Goal: Task Accomplishment & Management: Use online tool/utility

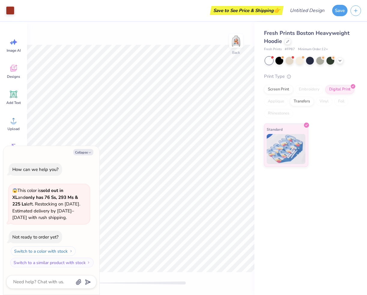
click at [58, 251] on button "Switch to a color with stock" at bounding box center [43, 251] width 65 height 10
type textarea "x"
click at [68, 262] on button "Switch to a similar product with stock" at bounding box center [52, 263] width 83 height 10
type textarea "x"
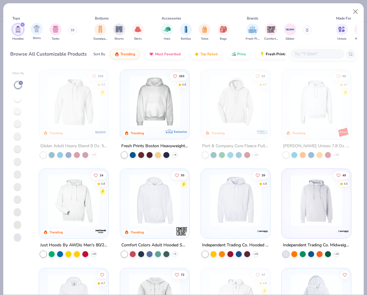
click at [36, 35] on div "Shirts" at bounding box center [37, 32] width 12 height 18
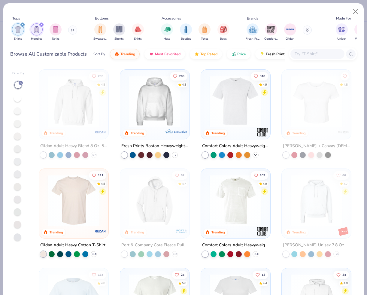
click at [257, 155] on icon at bounding box center [255, 155] width 5 height 5
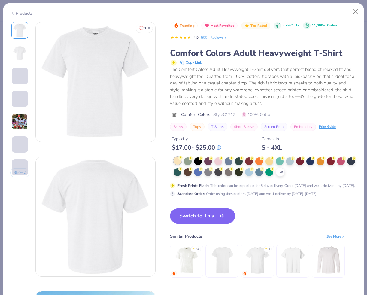
click at [178, 162] on div at bounding box center [178, 161] width 8 height 8
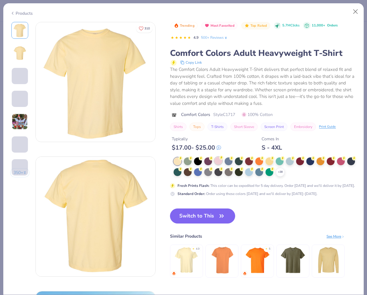
click at [221, 165] on div "+ 38" at bounding box center [265, 166] width 183 height 19
click at [188, 163] on div at bounding box center [188, 161] width 8 height 8
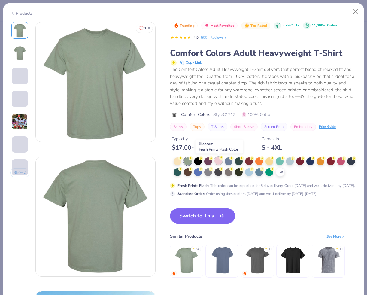
click at [217, 162] on div at bounding box center [218, 161] width 8 height 8
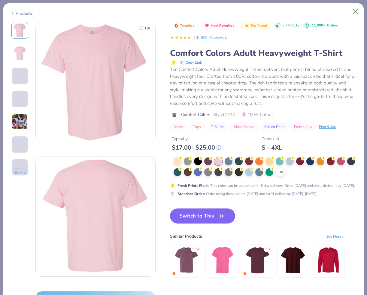
click at [216, 213] on button "Switch to This" at bounding box center [202, 215] width 65 height 15
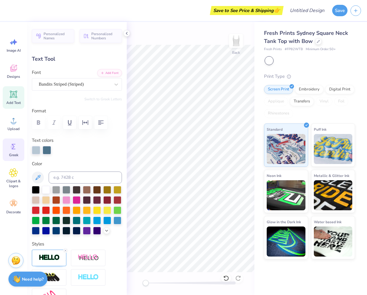
click at [12, 144] on icon at bounding box center [13, 146] width 9 height 9
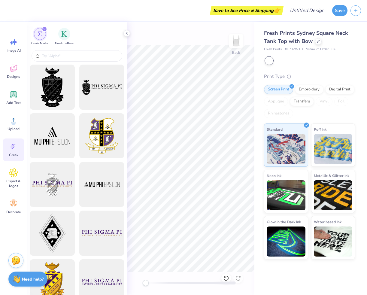
click at [12, 193] on div "Image AI Designs Add Text Upload Greek Clipart & logos Decorate" at bounding box center [14, 126] width 22 height 184
click at [17, 95] on icon at bounding box center [13, 94] width 9 height 9
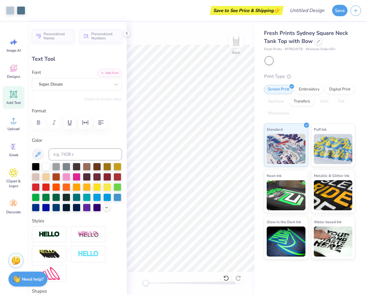
type input "3.81"
type input "1.22"
type input "2.57"
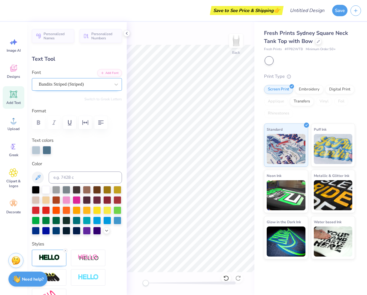
click at [67, 89] on div "Bandits Striped (Striped)" at bounding box center [74, 84] width 73 height 9
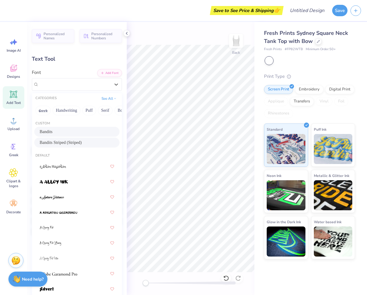
click at [80, 133] on div "Bandits" at bounding box center [77, 132] width 74 height 6
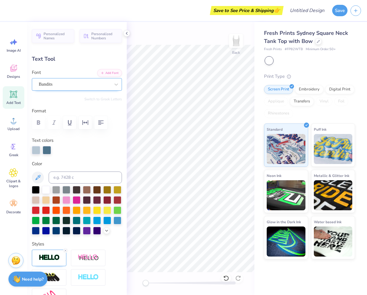
click at [79, 87] on div "Bandits" at bounding box center [74, 84] width 73 height 9
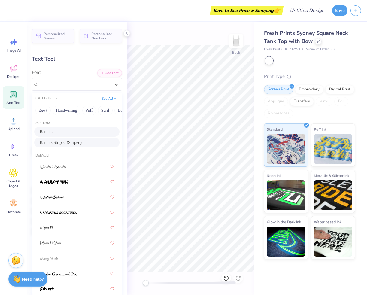
click at [74, 141] on span "Bandits Striped (Striped)" at bounding box center [61, 142] width 42 height 6
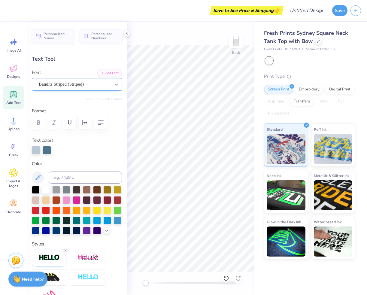
click at [117, 83] on icon at bounding box center [116, 84] width 6 height 6
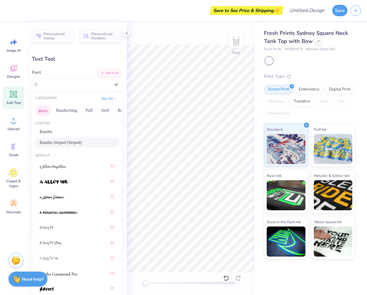
click at [43, 112] on button "Greek" at bounding box center [42, 111] width 15 height 10
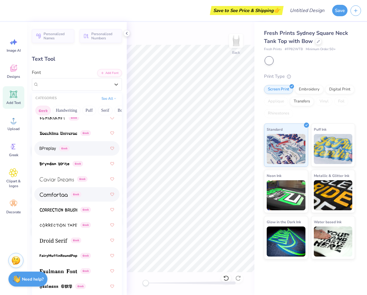
scroll to position [138, 0]
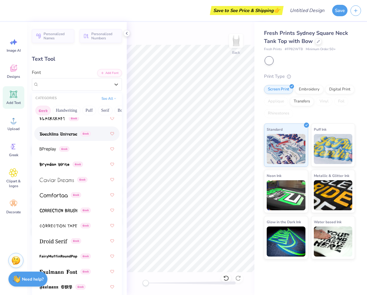
click at [53, 138] on div "Greek" at bounding box center [77, 133] width 74 height 11
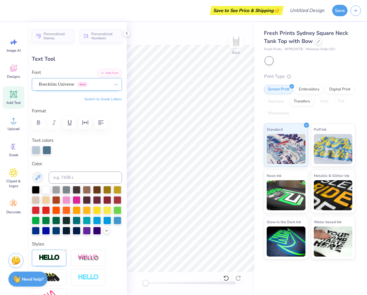
click at [60, 86] on div "Boecklins Universe Greek" at bounding box center [74, 84] width 73 height 9
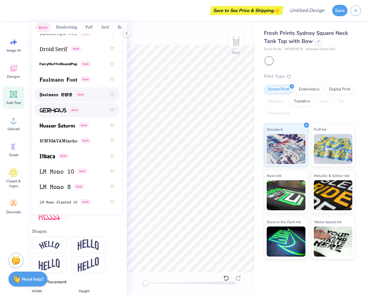
scroll to position [246, 0]
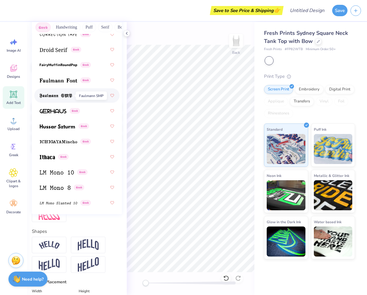
click at [52, 93] on span at bounding box center [56, 95] width 32 height 6
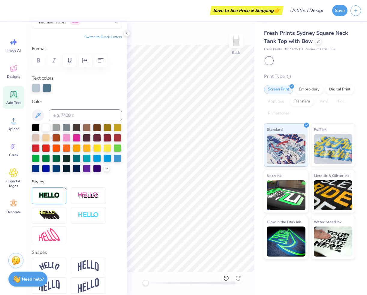
scroll to position [20, 0]
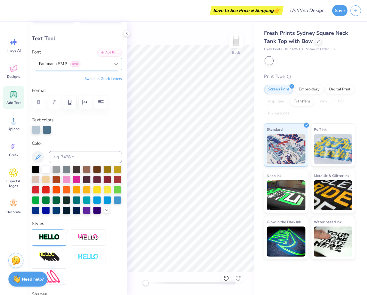
click at [114, 62] on icon at bounding box center [116, 64] width 6 height 6
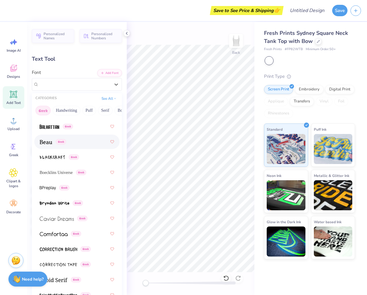
scroll to position [101, 0]
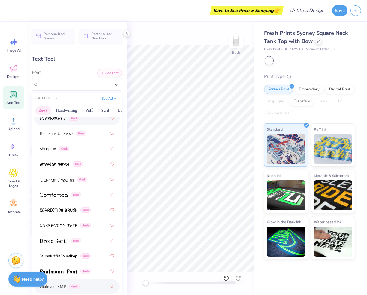
click at [41, 112] on button "Greek" at bounding box center [42, 111] width 15 height 10
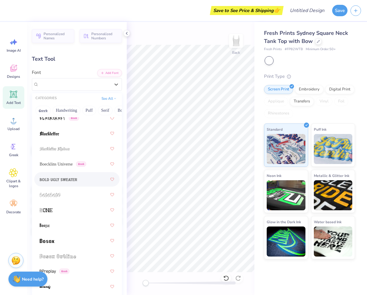
scroll to position [476, 0]
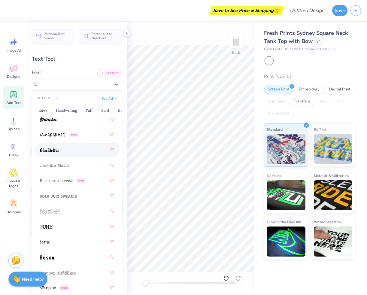
click at [50, 151] on img at bounding box center [50, 150] width 20 height 4
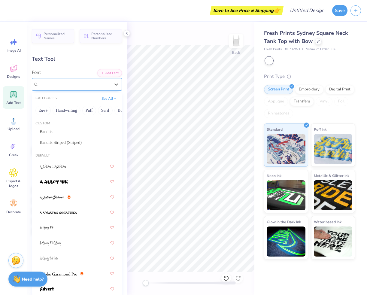
click at [55, 85] on div "Blackletter" at bounding box center [74, 84] width 73 height 9
click at [44, 110] on button "Greek" at bounding box center [42, 111] width 15 height 10
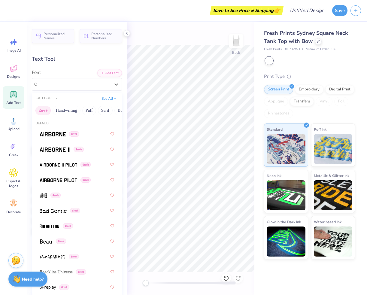
click at [44, 110] on button "Greek" at bounding box center [42, 111] width 15 height 10
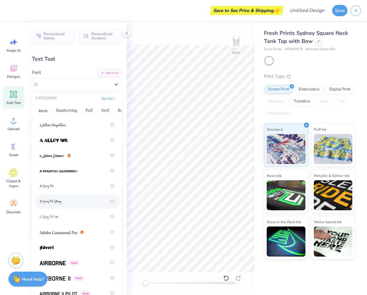
scroll to position [89, 0]
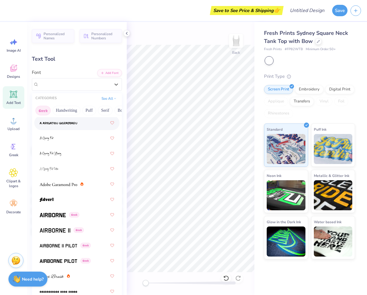
click at [45, 109] on button "Greek" at bounding box center [42, 111] width 15 height 10
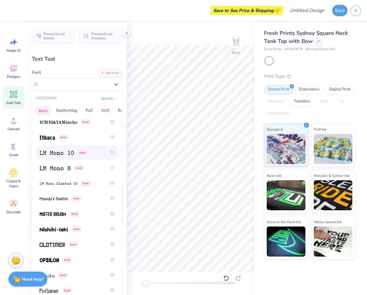
scroll to position [328, 0]
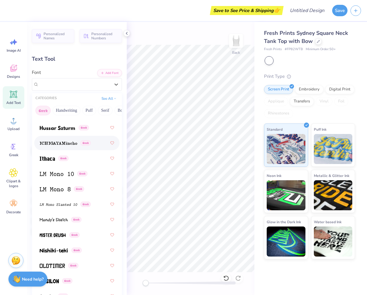
click at [57, 144] on img at bounding box center [59, 143] width 38 height 4
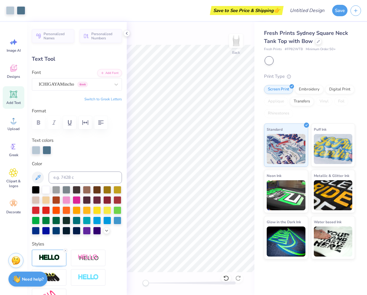
type input "4.32"
type input "0.93"
type input "2.71"
type input "4.01"
type input "0.86"
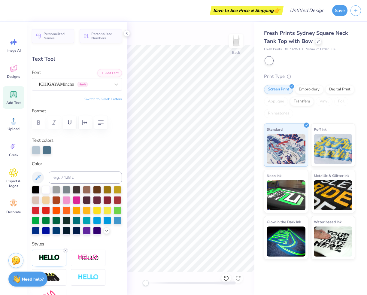
type input "2.92"
